Goal: Transaction & Acquisition: Purchase product/service

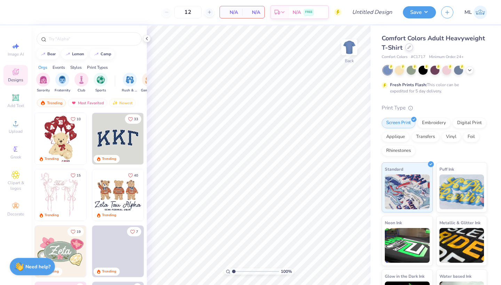
click at [409, 51] on div at bounding box center [409, 47] width 8 height 8
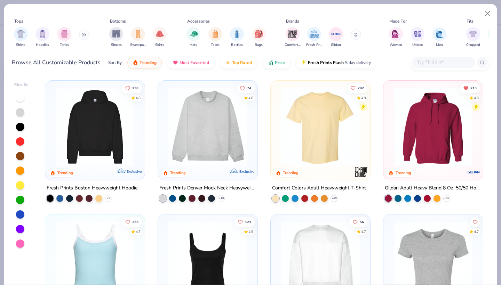
click at [247, 127] on img at bounding box center [208, 127] width 86 height 79
